Goal: Task Accomplishment & Management: Manage account settings

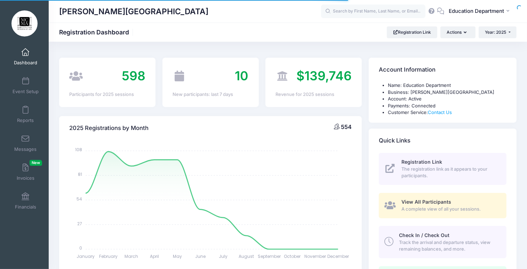
select select
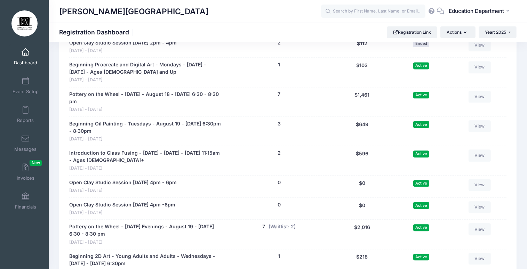
scroll to position [4145, 0]
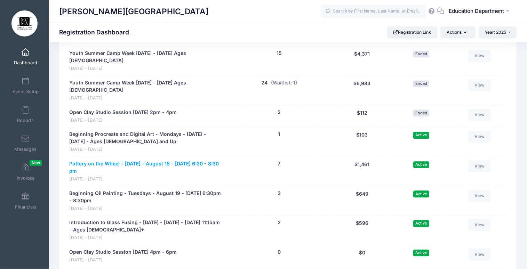
click at [194, 160] on link "Pottery on the Wheel - Monday - August 18 - September 15, 2025 - 6:30 - 8:30 pm" at bounding box center [146, 167] width 154 height 15
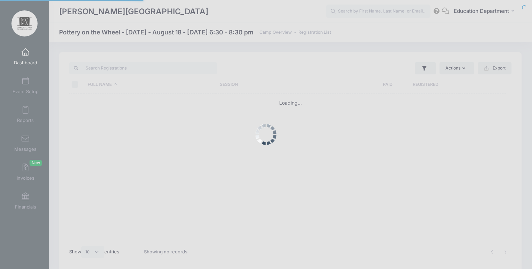
select select "10"
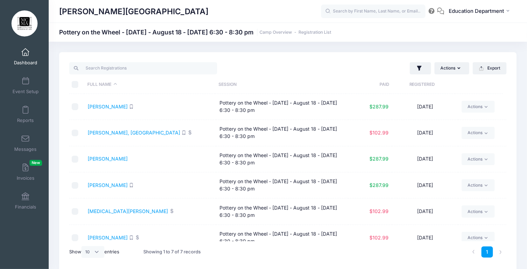
click at [28, 52] on link "Dashboard" at bounding box center [25, 57] width 33 height 24
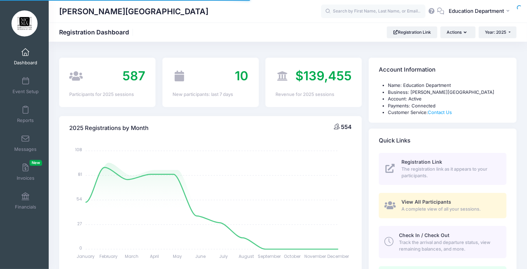
select select
